Goal: Information Seeking & Learning: Learn about a topic

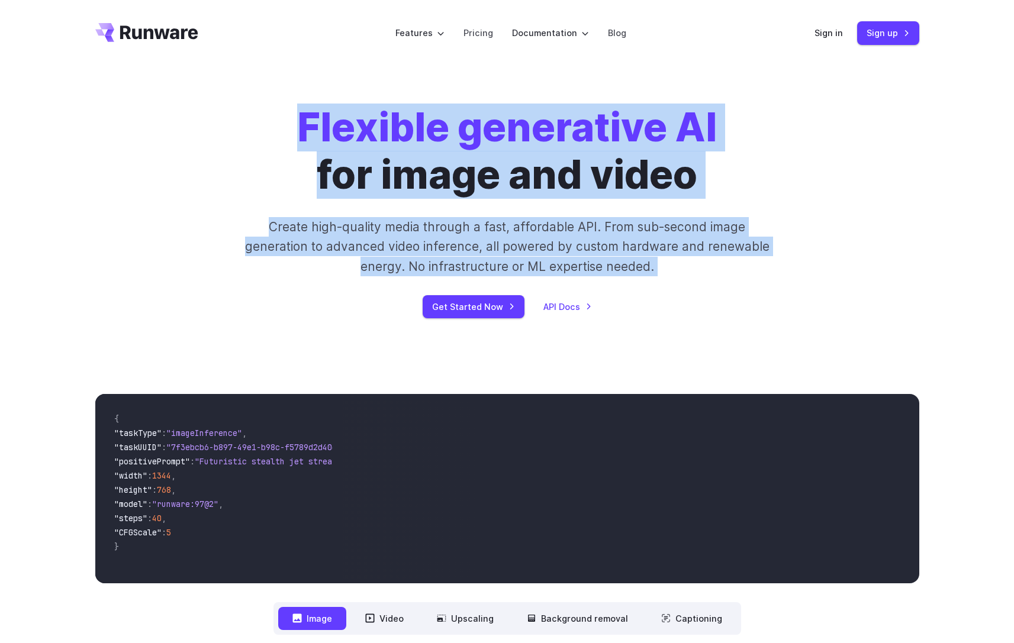
drag, startPoint x: 299, startPoint y: 122, endPoint x: 699, endPoint y: 302, distance: 438.6
click at [699, 302] on div "Flexible generative AI for image and video Create high-quality media through a …" at bounding box center [507, 211] width 659 height 214
click at [699, 302] on div "Get Started Now API Docs" at bounding box center [507, 306] width 659 height 23
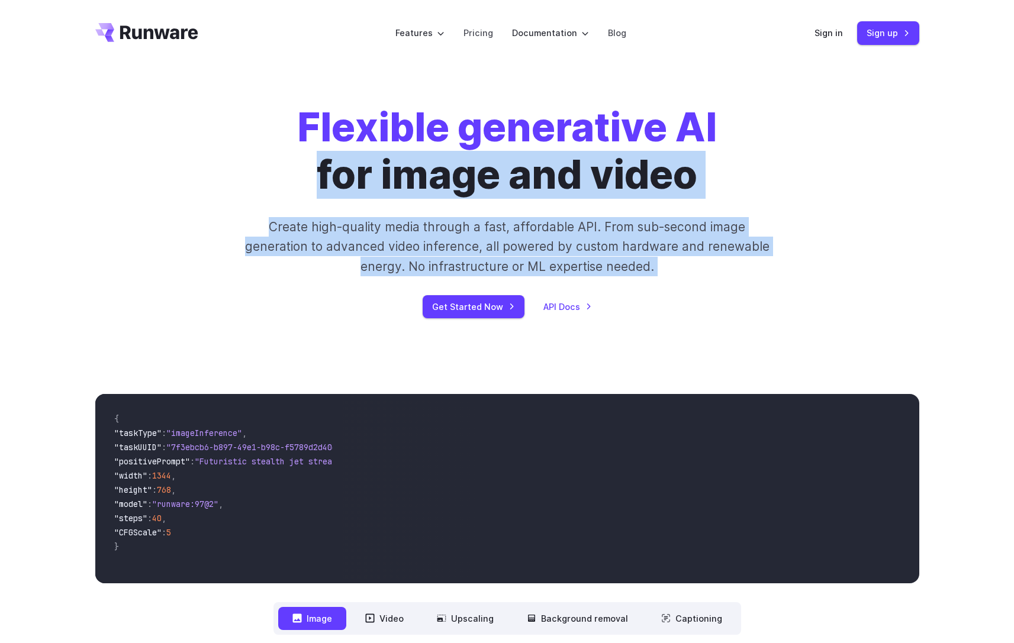
drag, startPoint x: 679, startPoint y: 262, endPoint x: 272, endPoint y: 169, distance: 416.9
click at [306, 173] on div "Flexible generative AI for image and video Create high-quality media through a …" at bounding box center [507, 211] width 659 height 214
click at [272, 169] on div "Flexible generative AI for image and video Create high-quality media through a …" at bounding box center [507, 211] width 659 height 214
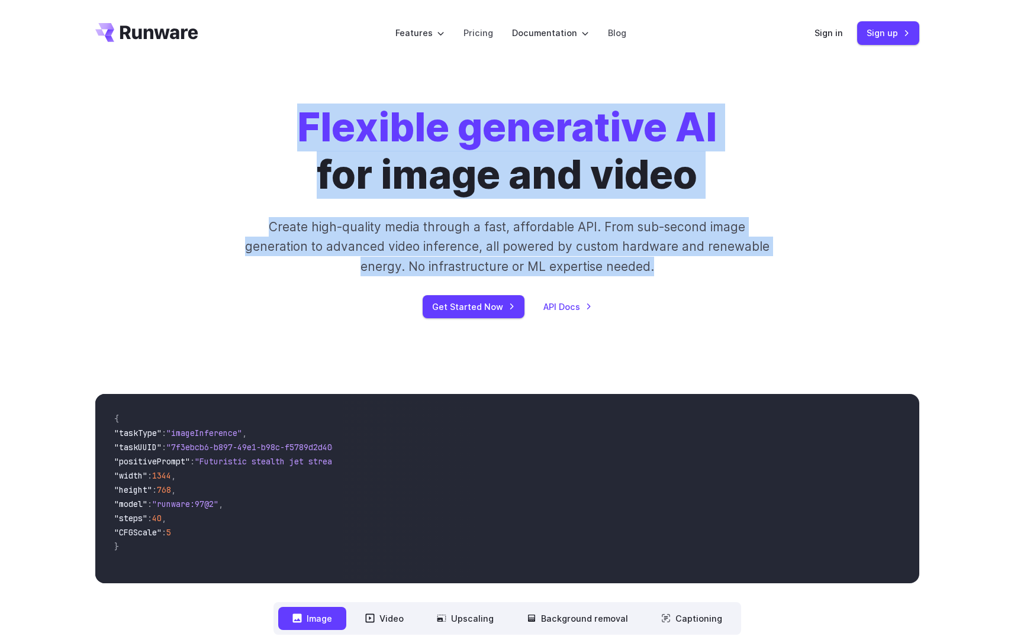
drag, startPoint x: 264, startPoint y: 126, endPoint x: 669, endPoint y: 286, distance: 435.9
click at [669, 286] on div "Flexible generative AI for image and video Create high-quality media through a …" at bounding box center [507, 211] width 659 height 214
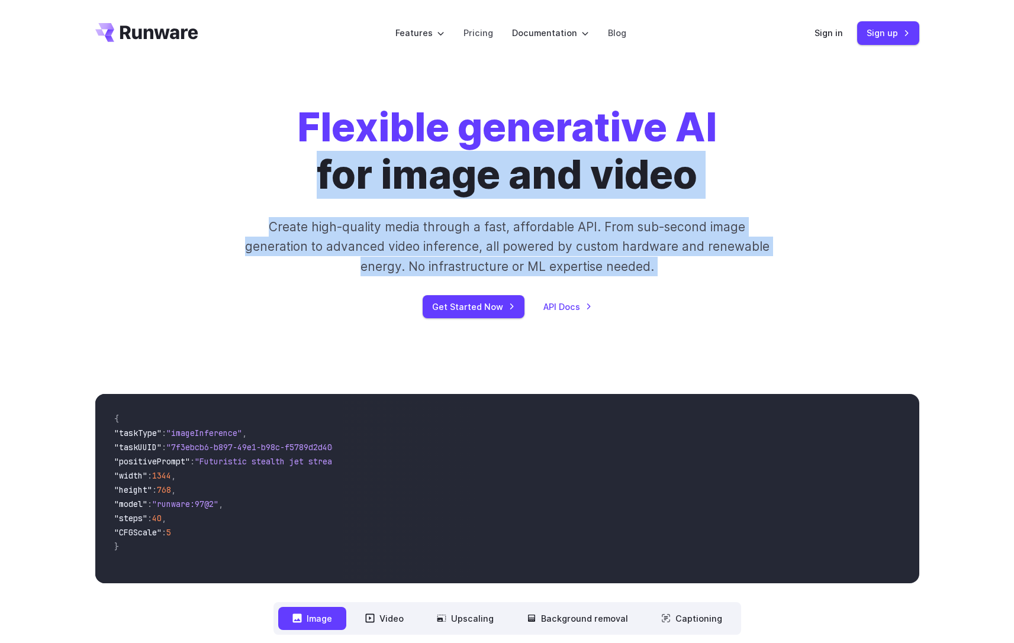
drag, startPoint x: 643, startPoint y: 272, endPoint x: 279, endPoint y: 154, distance: 383.1
click at [291, 159] on div "Flexible generative AI for image and video Create high-quality media through a …" at bounding box center [507, 211] width 659 height 214
click at [270, 151] on div "Flexible generative AI for image and video Create high-quality media through a …" at bounding box center [507, 211] width 659 height 214
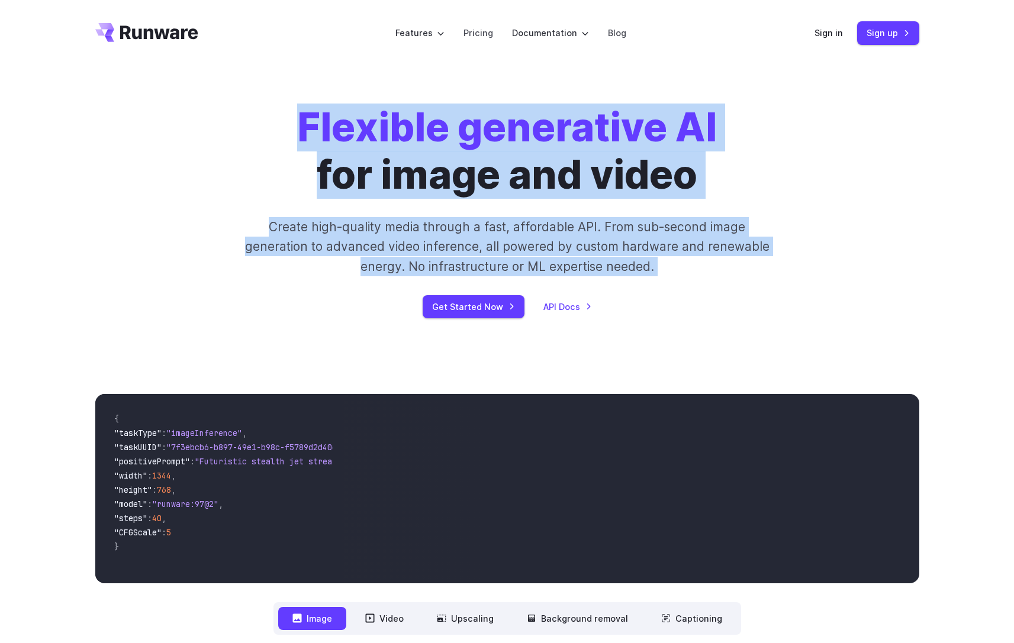
drag, startPoint x: 273, startPoint y: 130, endPoint x: 693, endPoint y: 315, distance: 458.6
click at [680, 310] on div "Flexible generative AI for image and video Create high-quality media through a …" at bounding box center [507, 211] width 659 height 214
click at [693, 315] on div "Get Started Now API Docs" at bounding box center [507, 306] width 659 height 23
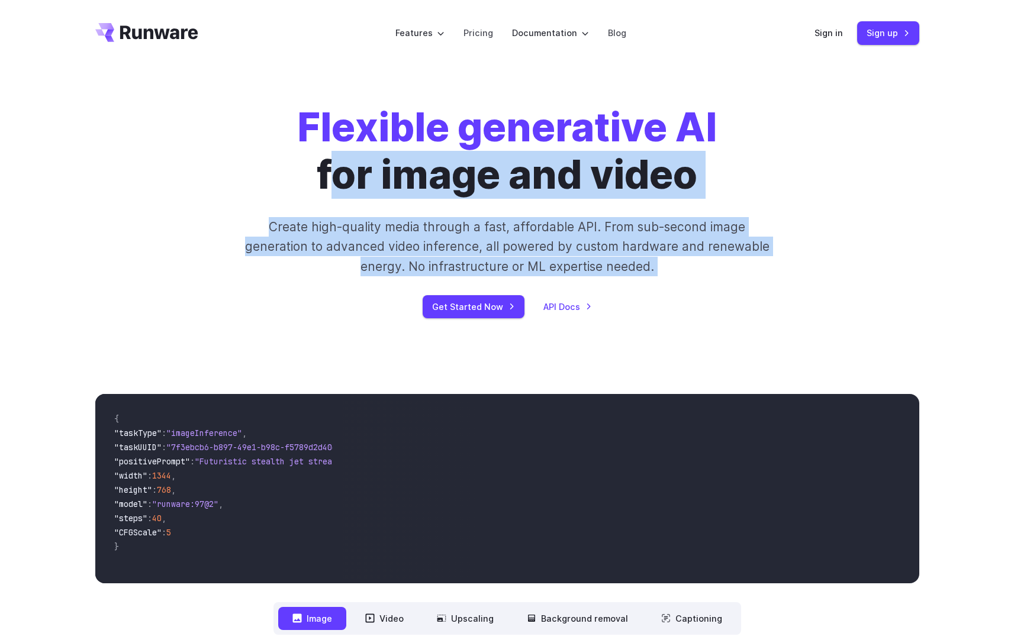
drag, startPoint x: 582, startPoint y: 246, endPoint x: 315, endPoint y: 146, distance: 284.2
click at [323, 149] on div "Flexible generative AI for image and video Create high-quality media through a …" at bounding box center [507, 211] width 659 height 214
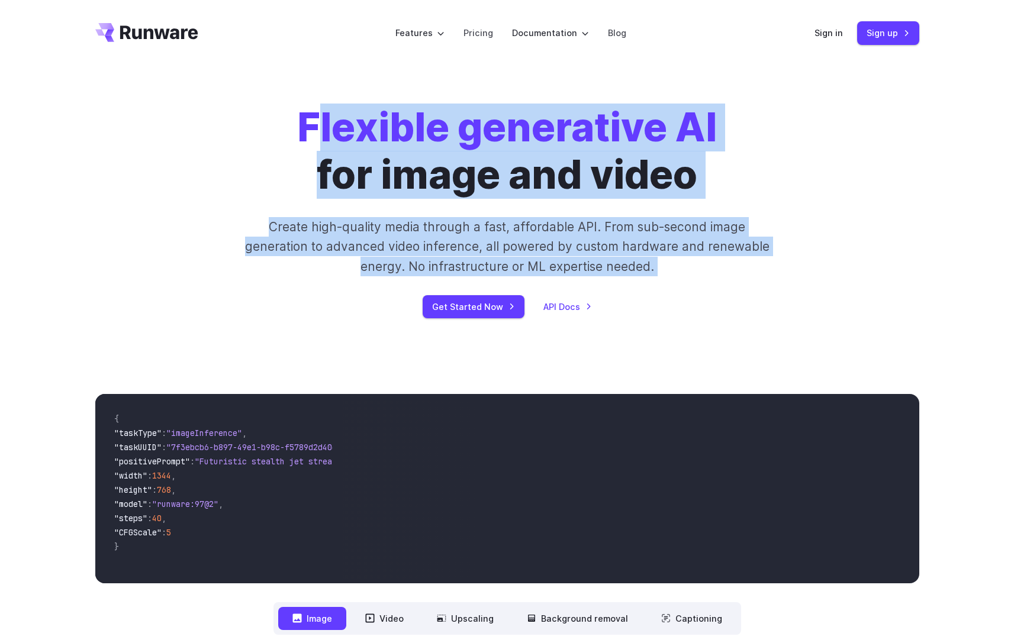
click at [315, 146] on strong "Flexible generative AI" at bounding box center [507, 127] width 420 height 47
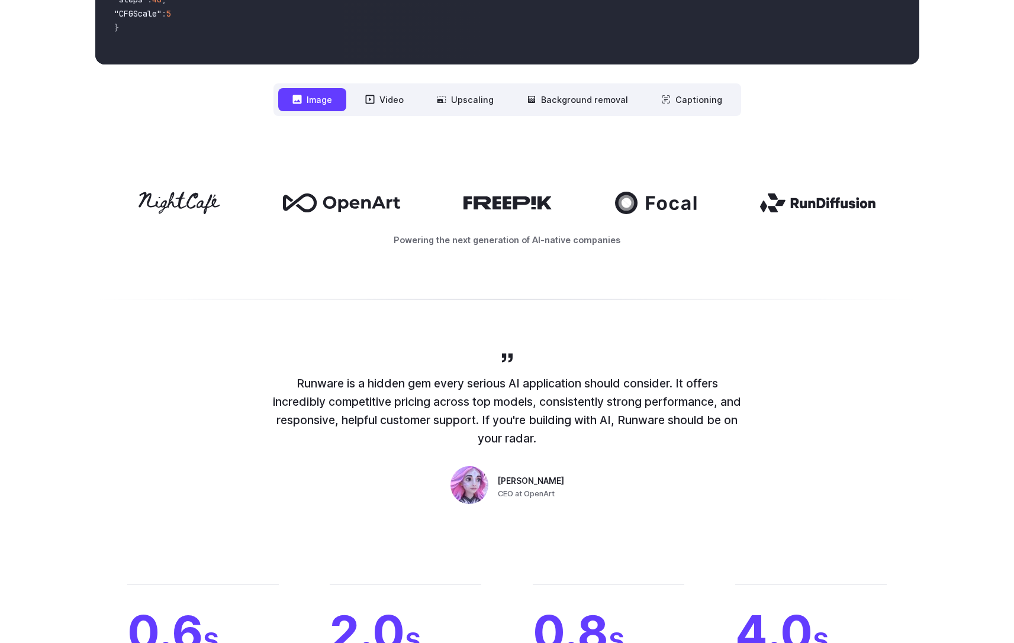
scroll to position [548, 0]
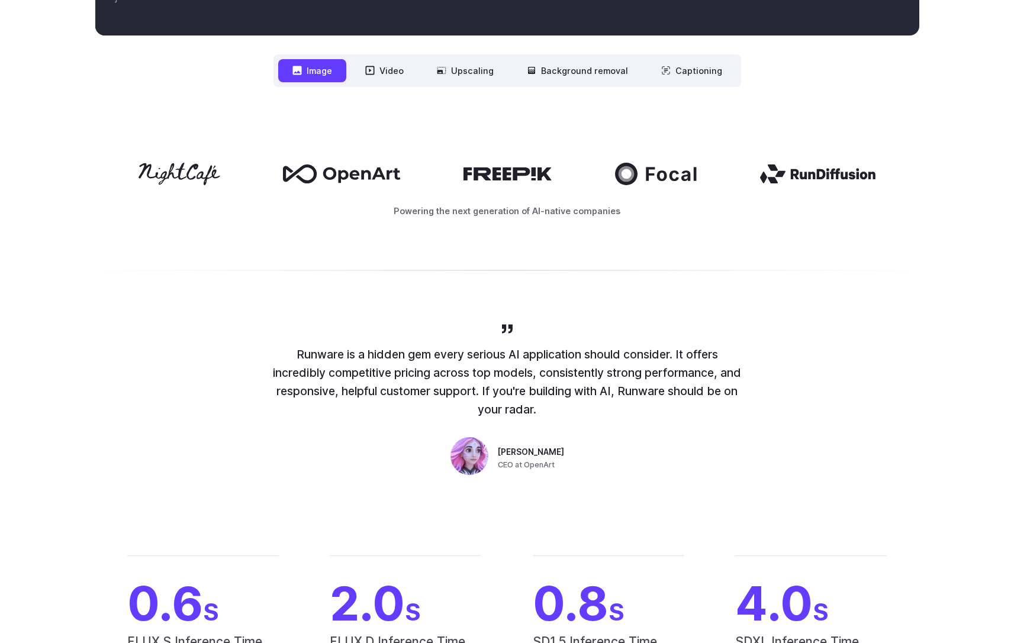
drag, startPoint x: 309, startPoint y: 347, endPoint x: 683, endPoint y: 421, distance: 381.2
click at [683, 421] on div "Runware is a hidden gem every serious AI application should consider. It offers…" at bounding box center [506, 400] width 473 height 157
click at [687, 423] on div "Runware is a hidden gem every serious AI application should consider. It offers…" at bounding box center [506, 400] width 473 height 157
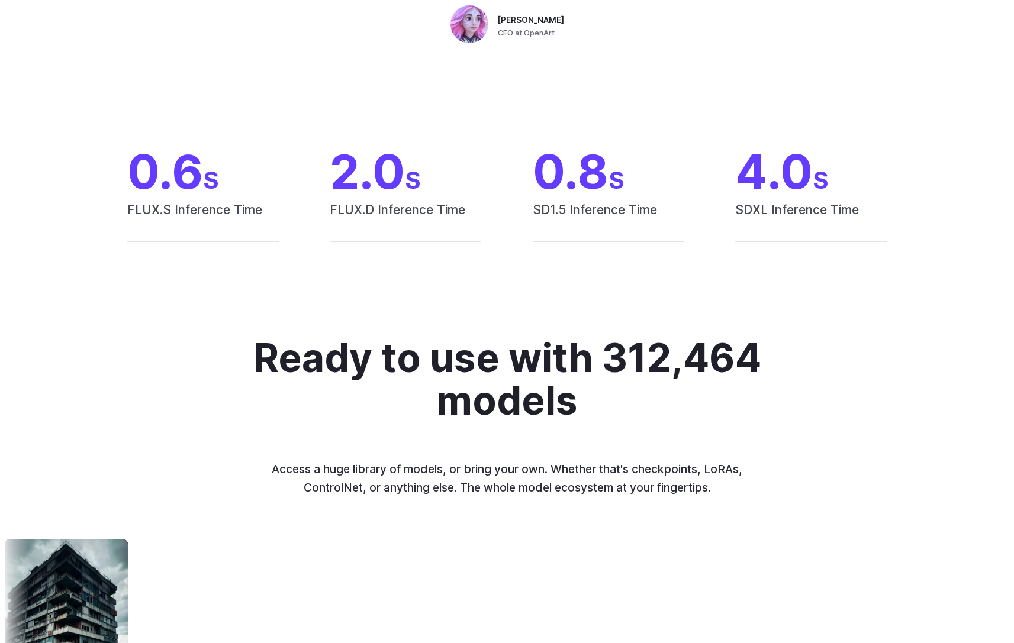
scroll to position [1026, 0]
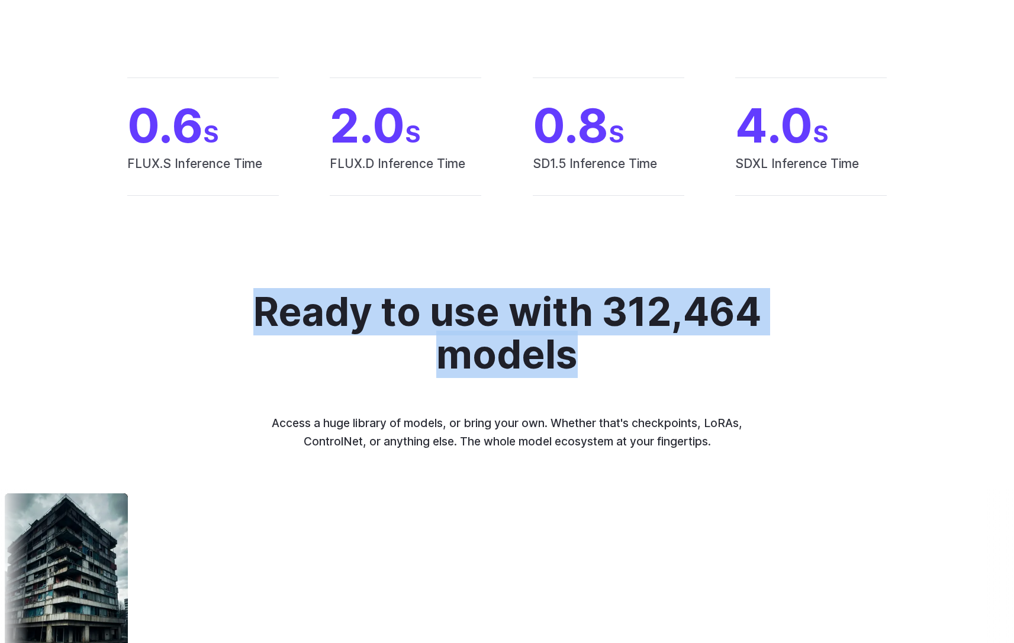
drag, startPoint x: 681, startPoint y: 388, endPoint x: 385, endPoint y: 260, distance: 322.3
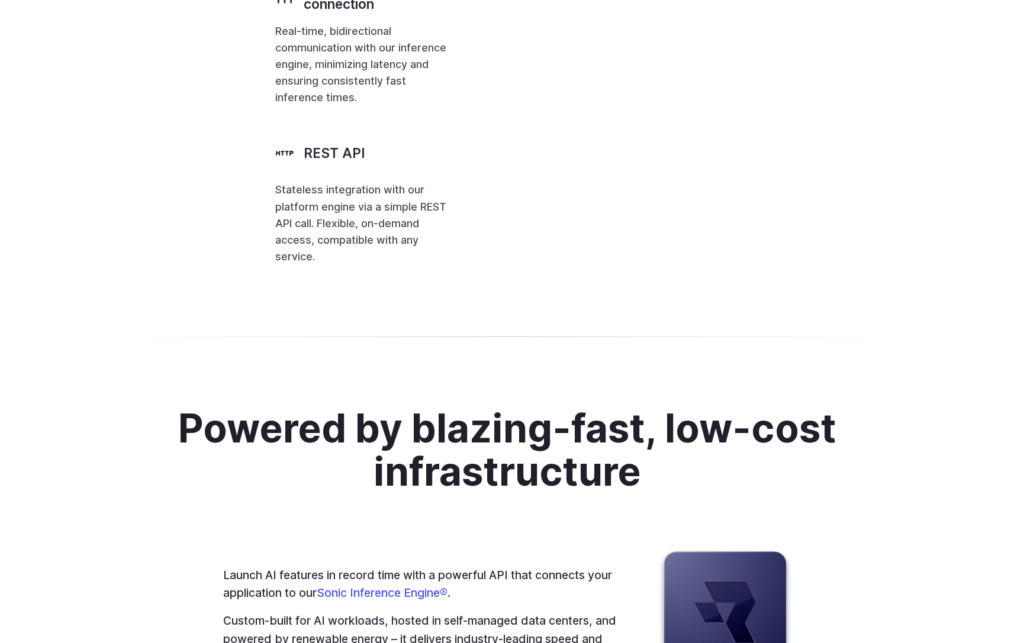
scroll to position [2729, 0]
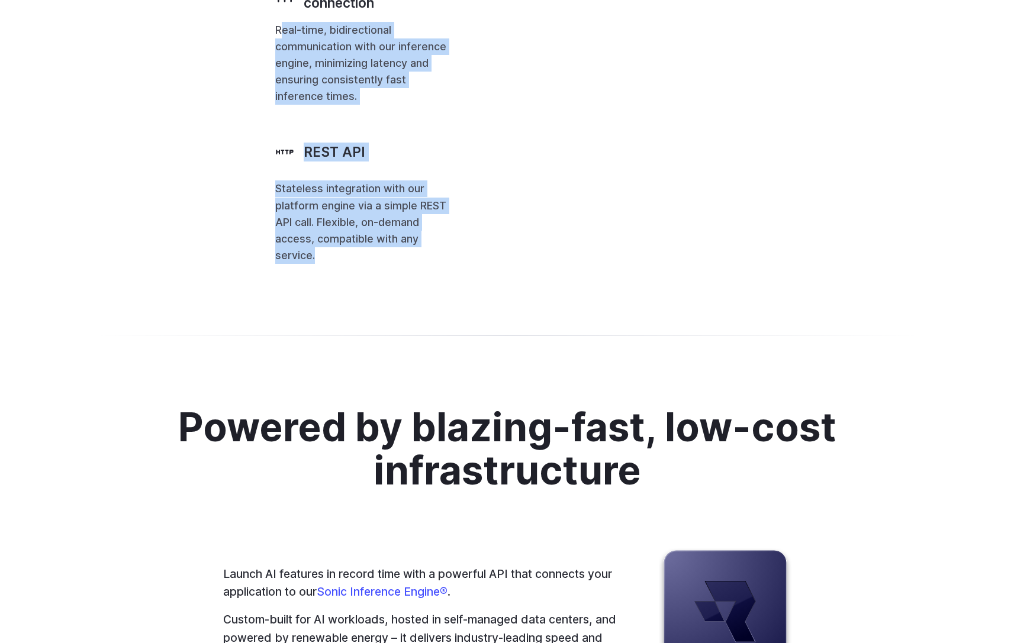
drag, startPoint x: 111, startPoint y: 320, endPoint x: 303, endPoint y: 510, distance: 270.7
click at [303, 321] on div "With the most flexible API for GenAI Integrate into any area of your business w…" at bounding box center [507, 11] width 1014 height 620
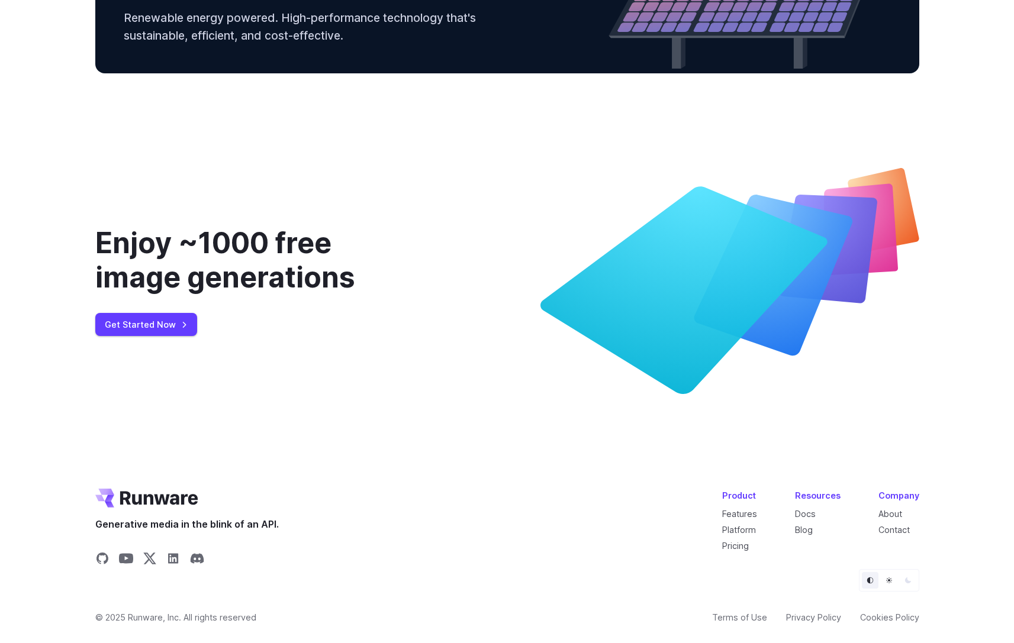
scroll to position [4318, 0]
